Goal: Task Accomplishment & Management: Complete application form

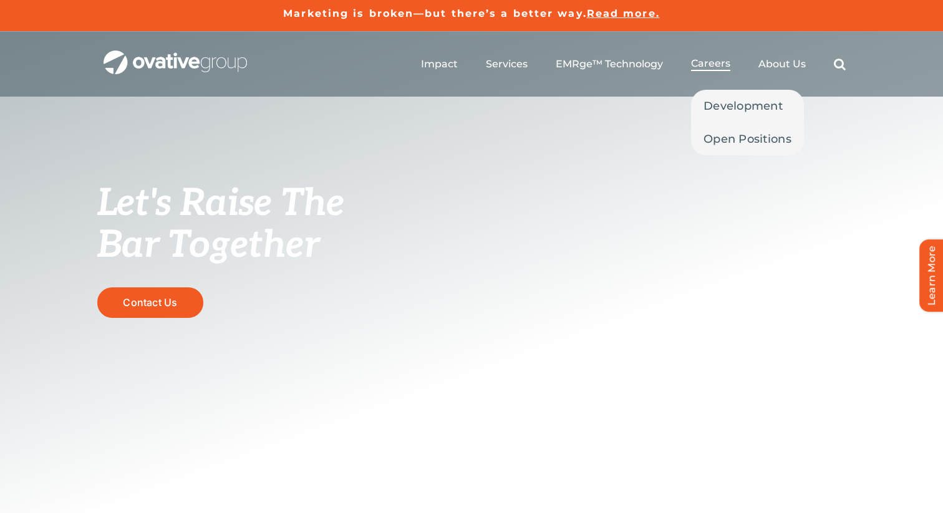
click at [714, 64] on span "Careers" at bounding box center [710, 63] width 39 height 12
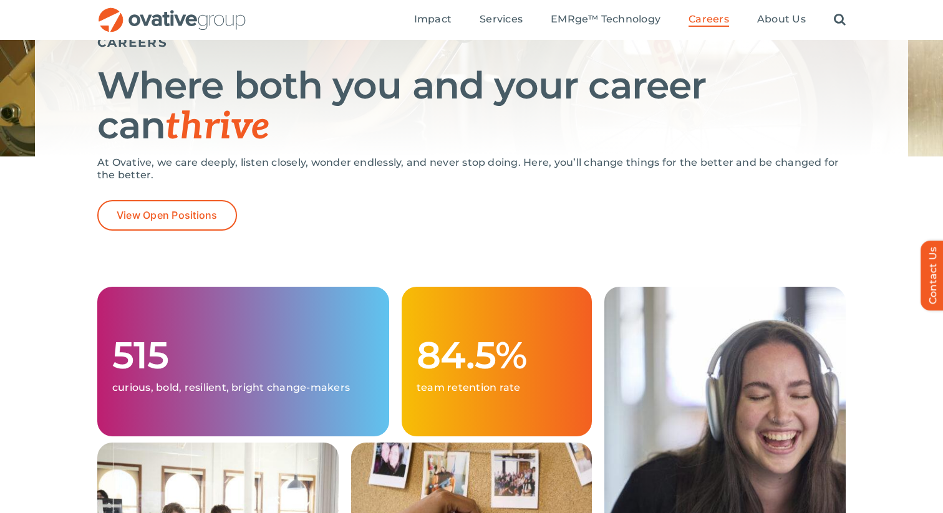
scroll to position [128, 0]
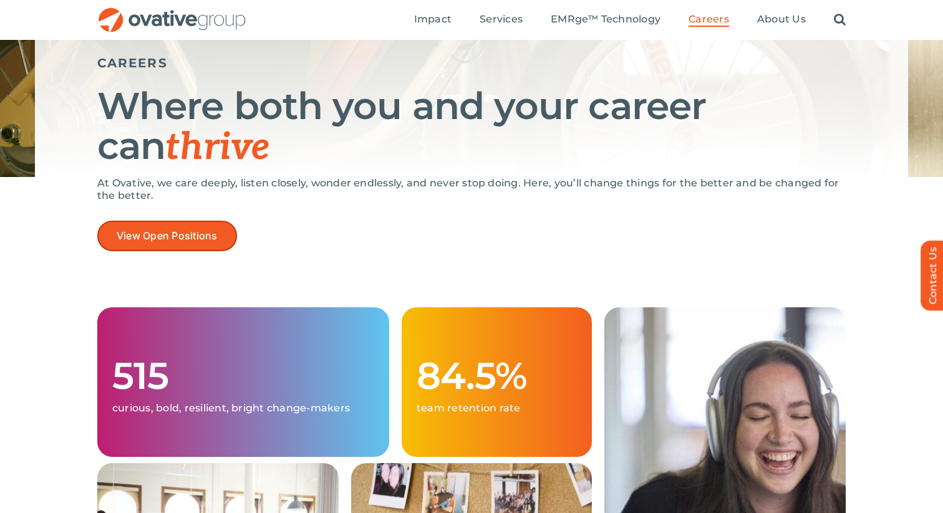
click at [177, 241] on span "View Open Positions" at bounding box center [167, 236] width 101 height 12
